Goal: Task Accomplishment & Management: Use online tool/utility

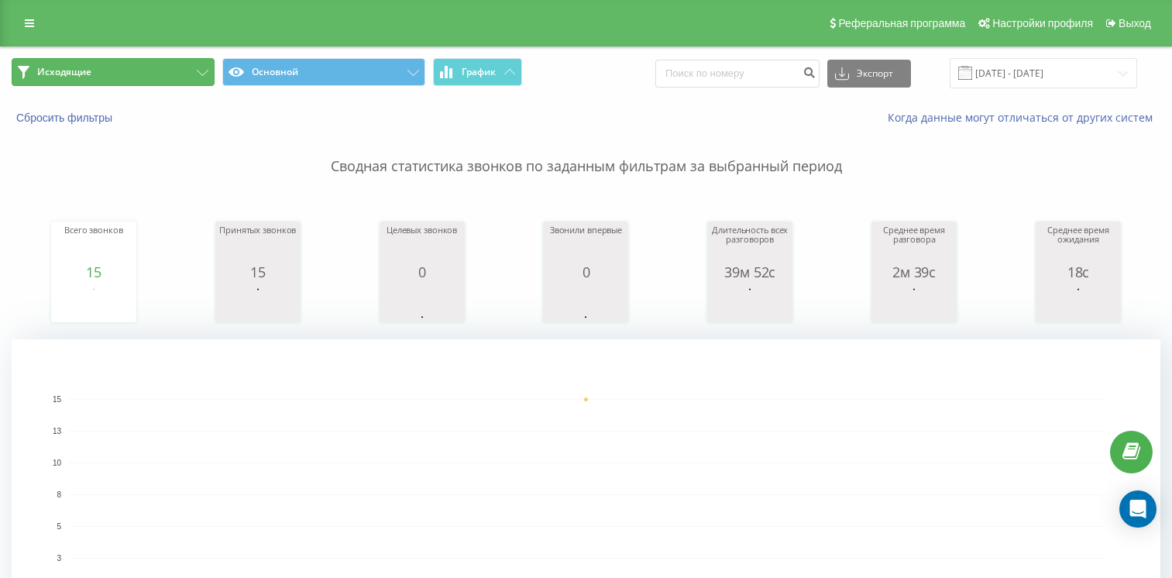
drag, startPoint x: 0, startPoint y: 0, endPoint x: 160, endPoint y: 69, distance: 174.5
click at [160, 69] on button "Исходящие" at bounding box center [113, 72] width 203 height 28
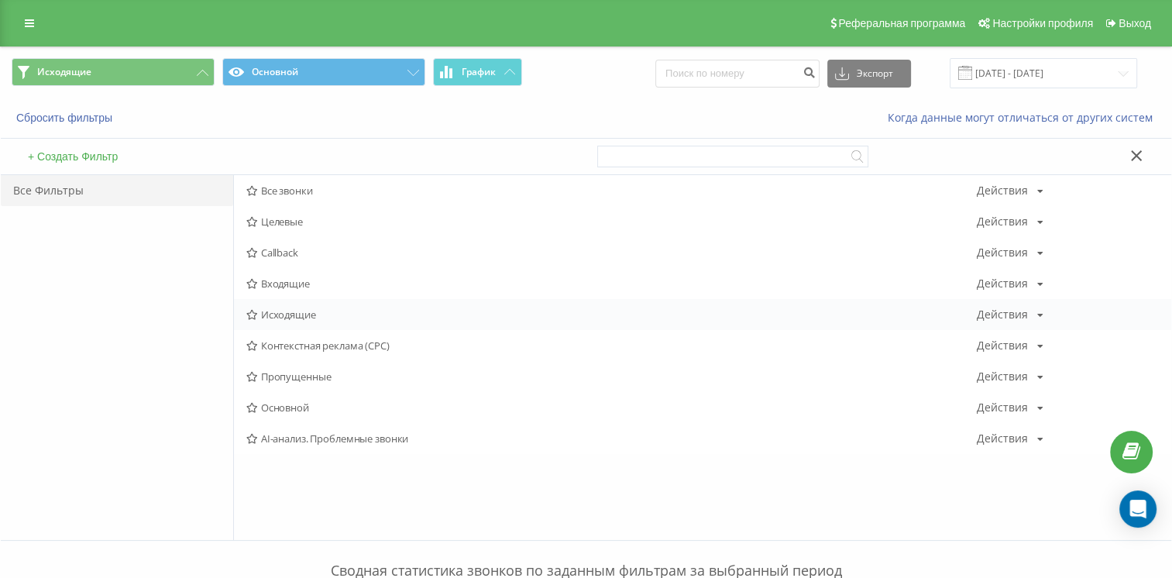
click at [296, 311] on span "Исходящие" at bounding box center [611, 314] width 730 height 11
